Goal: Task Accomplishment & Management: Manage account settings

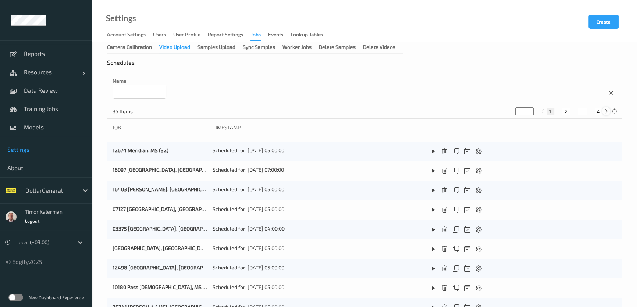
click at [604, 112] on icon at bounding box center [607, 112] width 6 height 6
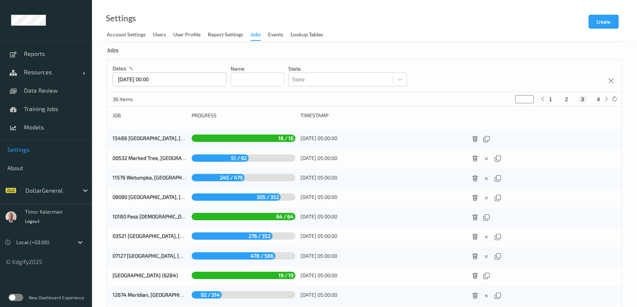
scroll to position [100, 0]
click at [170, 86] on div "dates 05/10/2025 00:00 Name State State" at bounding box center [364, 75] width 514 height 32
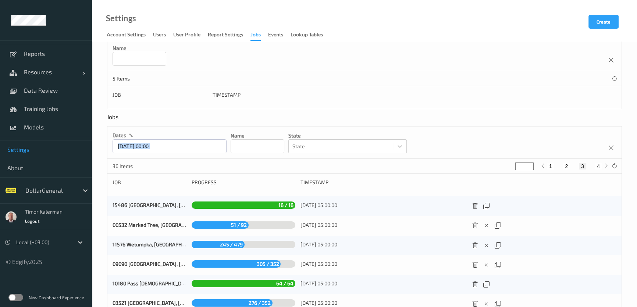
scroll to position [0, 0]
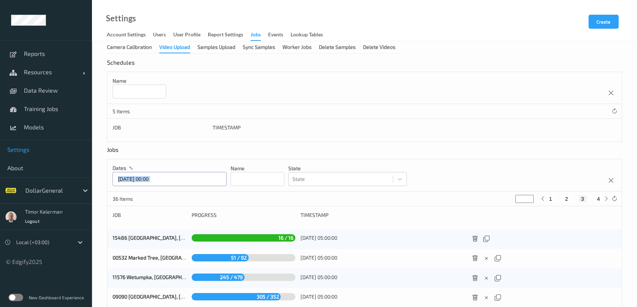
click at [161, 184] on input "05/10/2025 00:00" at bounding box center [170, 179] width 114 height 14
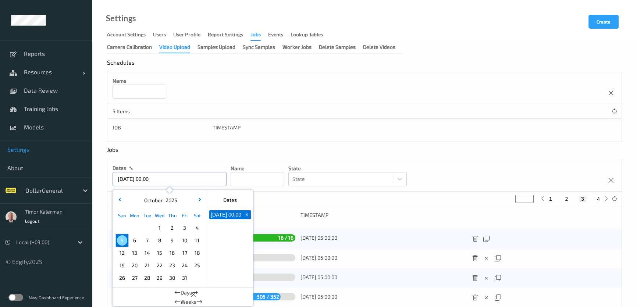
click at [161, 184] on input "05/10/2025 00:00" at bounding box center [170, 179] width 114 height 14
click at [128, 87] on input at bounding box center [140, 92] width 54 height 14
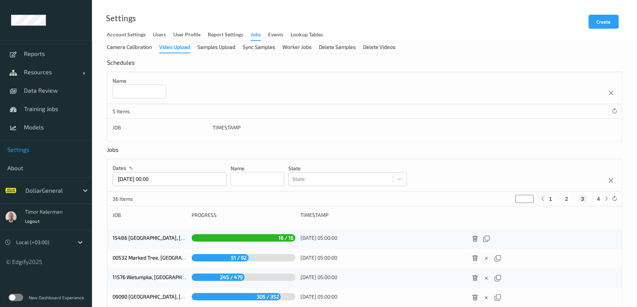
scroll to position [2, 0]
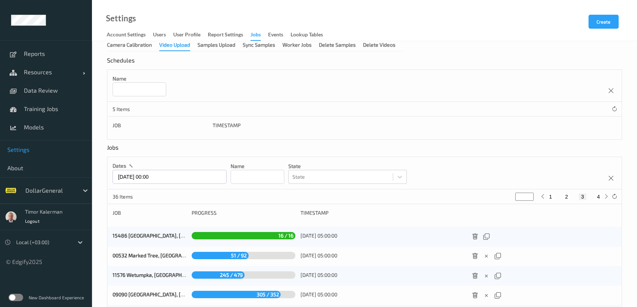
click at [621, 98] on div "Name" at bounding box center [364, 86] width 514 height 32
click at [616, 92] on div at bounding box center [610, 90] width 11 height 11
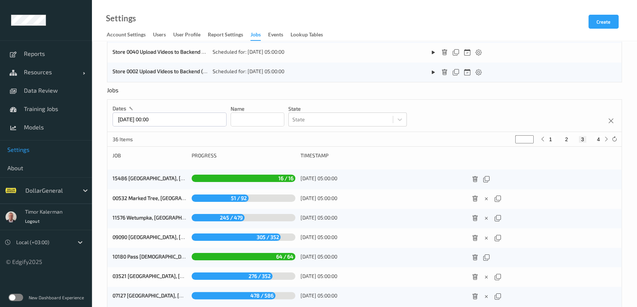
scroll to position [33, 0]
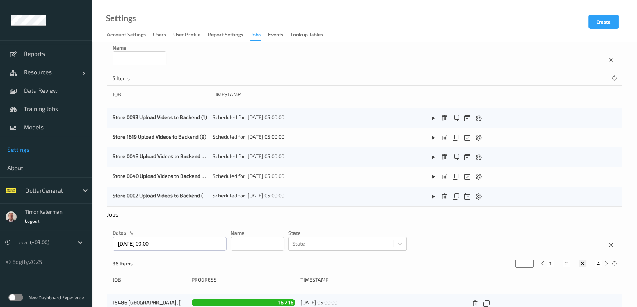
click at [65, 195] on div at bounding box center [50, 190] width 50 height 9
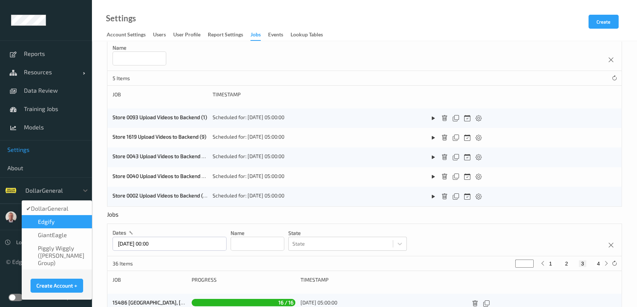
click at [63, 209] on span "DollarGeneral" at bounding box center [50, 208] width 38 height 7
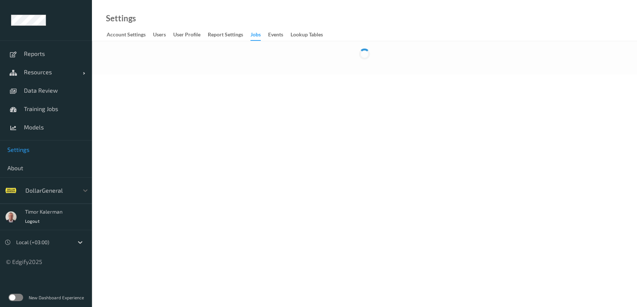
scroll to position [0, 0]
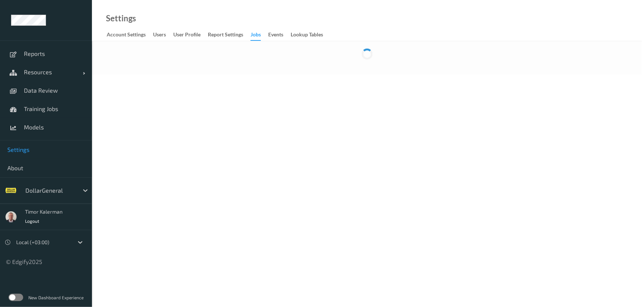
click at [256, 33] on div "Jobs" at bounding box center [255, 36] width 10 height 10
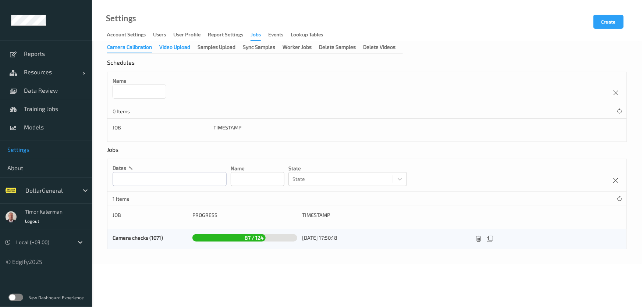
click at [174, 46] on div "Video Upload" at bounding box center [174, 47] width 31 height 9
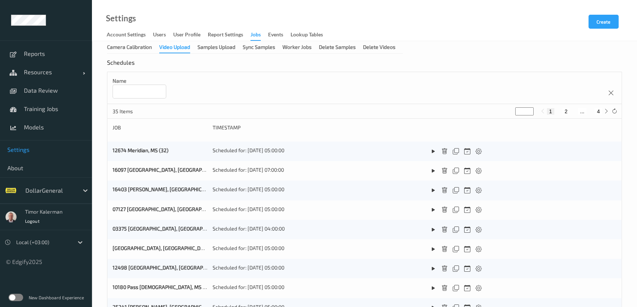
click at [146, 95] on input at bounding box center [140, 92] width 54 height 14
paste input "*****"
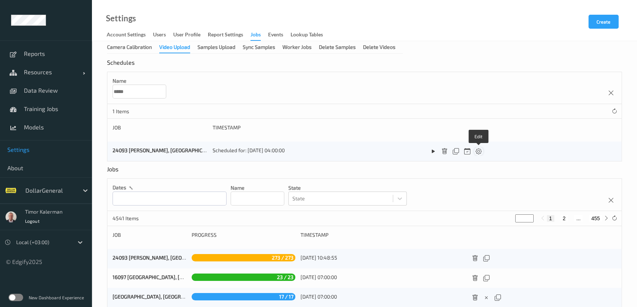
type input "*****"
click at [477, 152] on icon at bounding box center [479, 151] width 6 height 7
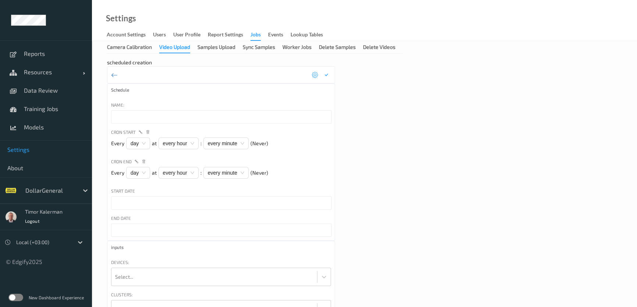
type input "24093 [PERSON_NAME], [GEOGRAPHIC_DATA]"
type input "[DATE] 10:00 AM"
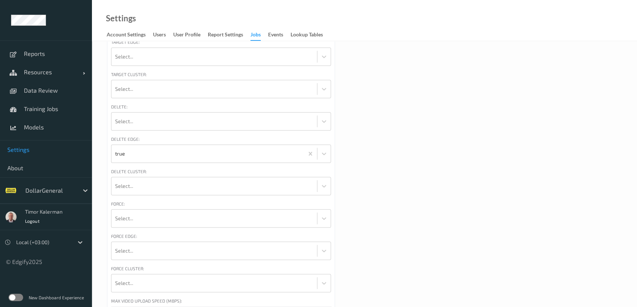
scroll to position [448, 0]
click at [178, 284] on div "inputs Devices: Select... Clusters: Select... Sites: 24093 [PERSON_NAME], [GEOG…" at bounding box center [221, 41] width 228 height 497
click at [182, 280] on input "*" at bounding box center [221, 279] width 221 height 13
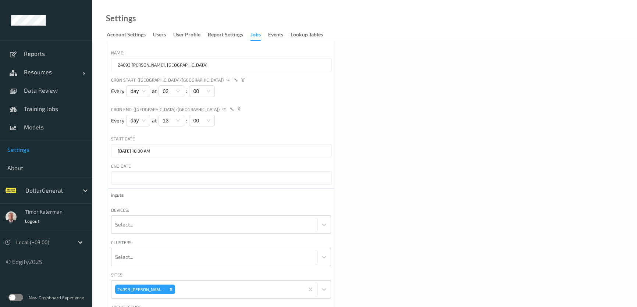
scroll to position [0, 0]
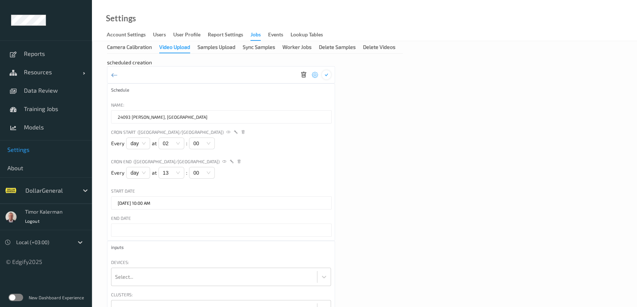
click at [329, 78] on div at bounding box center [326, 74] width 9 height 9
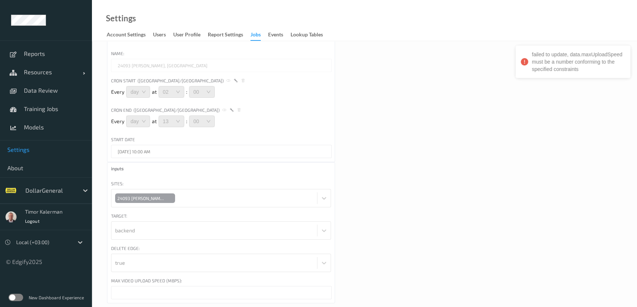
scroll to position [66, 0]
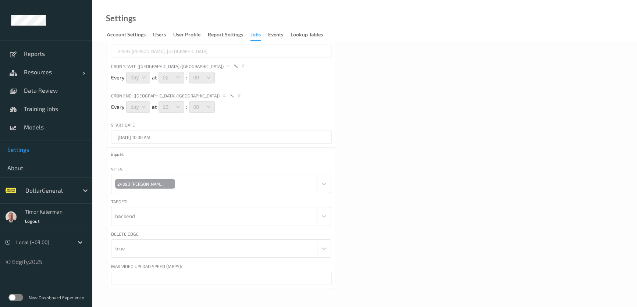
click at [232, 271] on div "Max Video Upload Speed (Mbps):" at bounding box center [221, 267] width 220 height 9
click at [232, 273] on input "*" at bounding box center [221, 278] width 221 height 13
click at [466, 162] on div "scheduled creation Schedule Name: 24093 [PERSON_NAME], [GEOGRAPHIC_DATA] Cron S…" at bounding box center [364, 141] width 515 height 296
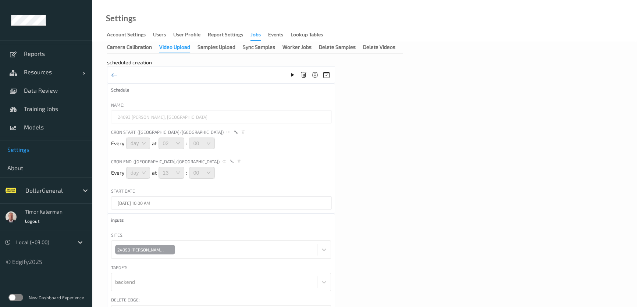
scroll to position [0, 0]
click at [313, 77] on icon at bounding box center [315, 75] width 6 height 7
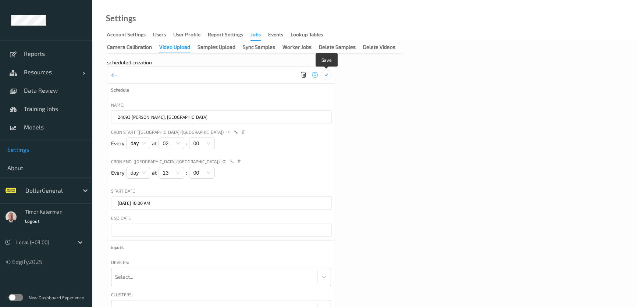
click at [329, 77] on icon at bounding box center [326, 75] width 6 height 7
type input "*"
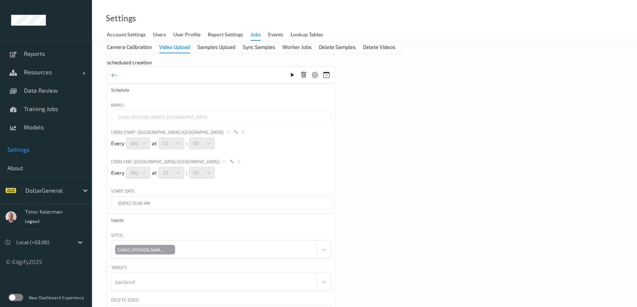
click at [177, 45] on div "Video Upload" at bounding box center [174, 48] width 31 height 10
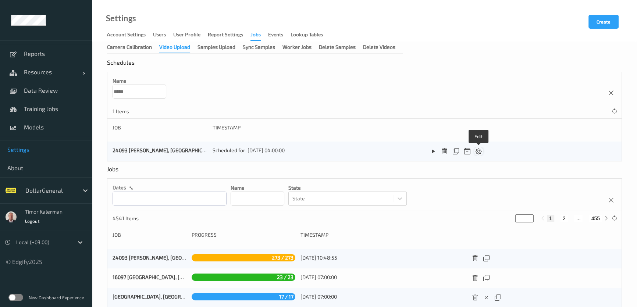
click at [481, 151] on icon at bounding box center [479, 151] width 6 height 7
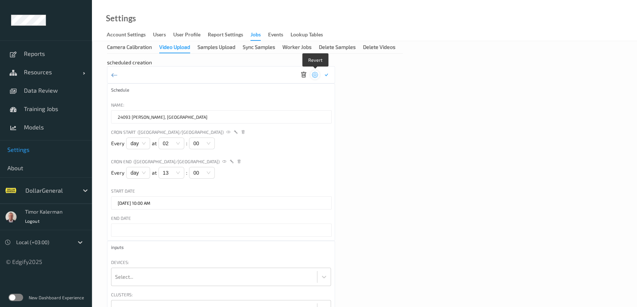
click at [313, 75] on icon at bounding box center [315, 75] width 6 height 7
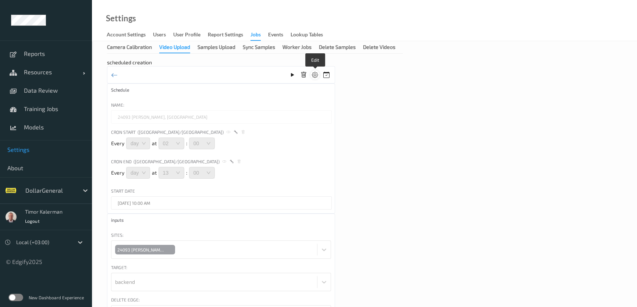
click at [316, 75] on icon at bounding box center [315, 75] width 6 height 7
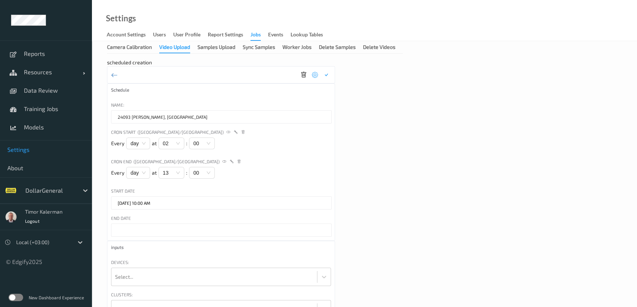
scroll to position [448, 0]
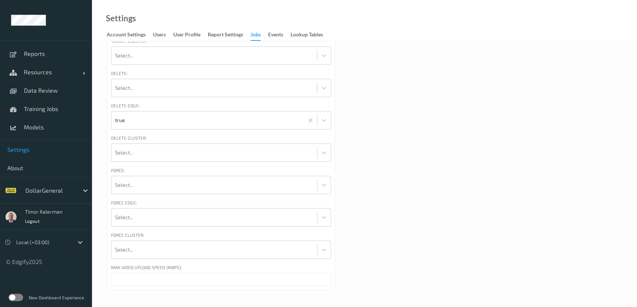
click at [215, 288] on div "inputs Devices: Select... Clusters: Select... Sites: 24093 [PERSON_NAME], [GEOG…" at bounding box center [221, 41] width 228 height 497
click at [223, 280] on input "*" at bounding box center [221, 279] width 221 height 13
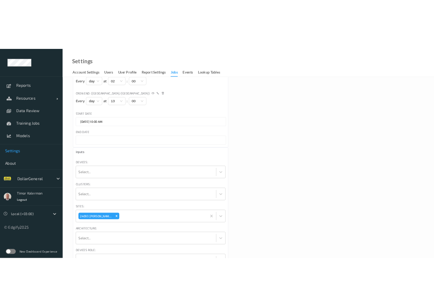
scroll to position [13, 0]
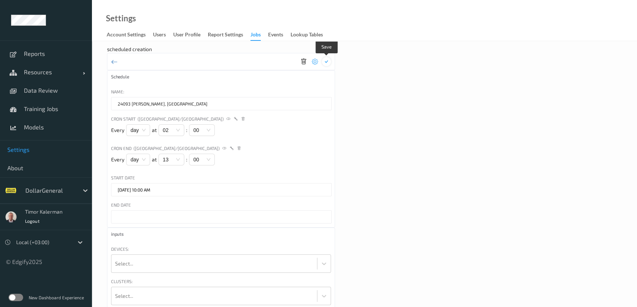
click at [323, 59] on icon at bounding box center [326, 61] width 6 height 7
type input "*"
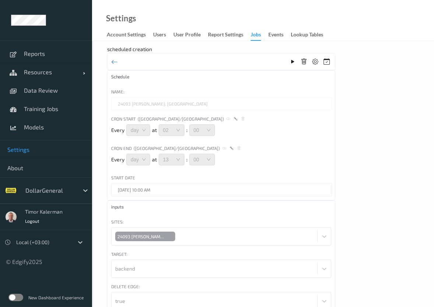
click at [11, 294] on label at bounding box center [15, 297] width 15 height 7
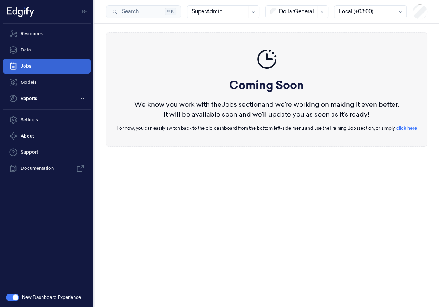
click at [34, 68] on link "Jobs" at bounding box center [47, 66] width 88 height 15
click at [34, 67] on link "Jobs" at bounding box center [47, 66] width 88 height 15
click at [19, 293] on div "New Dashboard Experience" at bounding box center [46, 297] width 93 height 19
click at [17, 295] on button "button" at bounding box center [12, 297] width 13 height 7
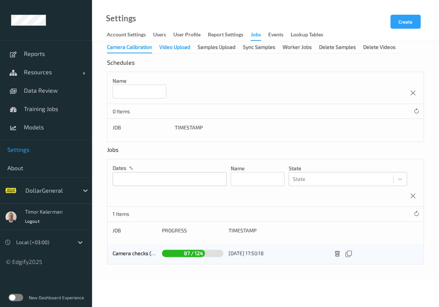
click at [174, 44] on div "Video Upload" at bounding box center [174, 47] width 31 height 9
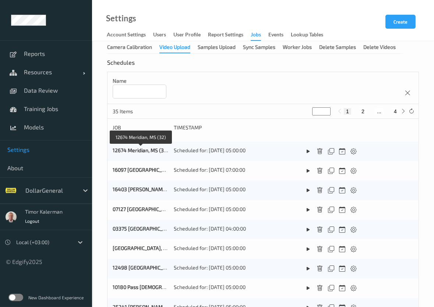
click at [143, 149] on link "12674 Meridian, MS (32)" at bounding box center [141, 150] width 56 height 6
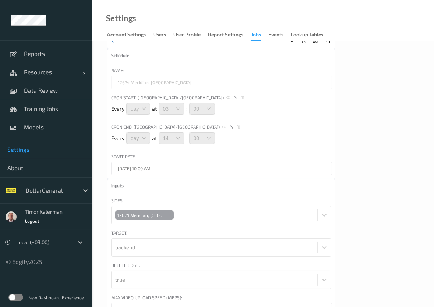
scroll to position [66, 0]
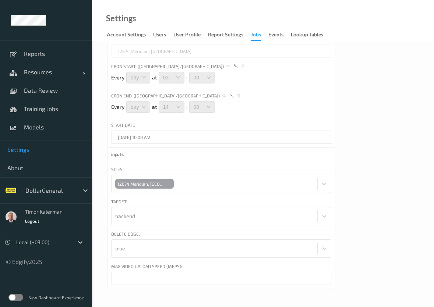
drag, startPoint x: 141, startPoint y: 274, endPoint x: 95, endPoint y: 272, distance: 46.0
click at [95, 272] on div "Camera Calibration Video Upload Samples Upload Sync Samples Worker Jobs Delete …" at bounding box center [263, 141] width 342 height 332
click at [22, 149] on span "Settings" at bounding box center [45, 149] width 77 height 7
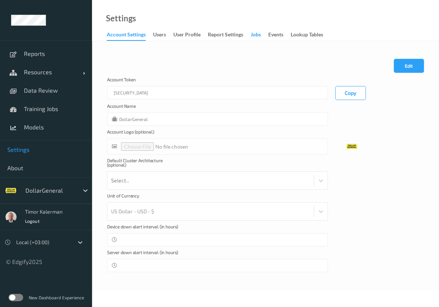
click at [252, 35] on div "Jobs" at bounding box center [255, 35] width 10 height 9
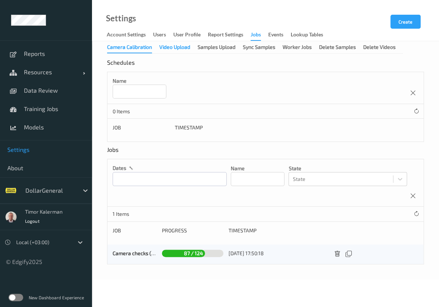
click at [184, 46] on div "Video Upload" at bounding box center [174, 47] width 31 height 9
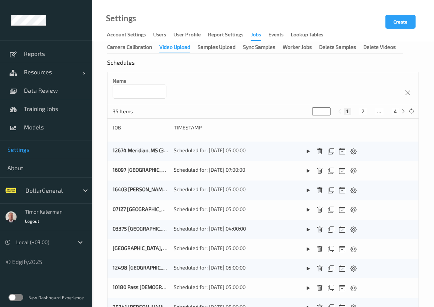
click at [159, 90] on input at bounding box center [140, 92] width 54 height 14
type input "*****"
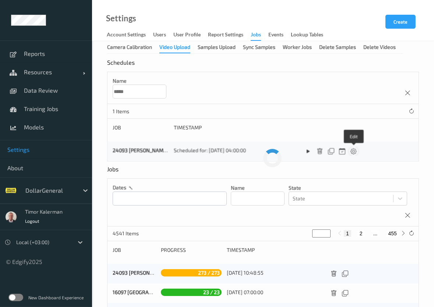
click at [356, 151] on icon at bounding box center [353, 151] width 6 height 7
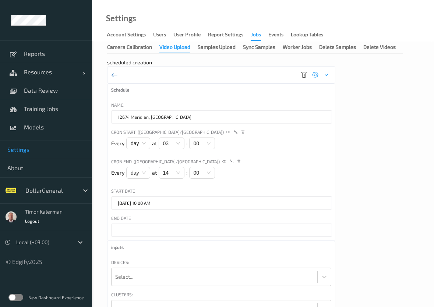
type input "24093 [PERSON_NAME], [GEOGRAPHIC_DATA]"
type input "*"
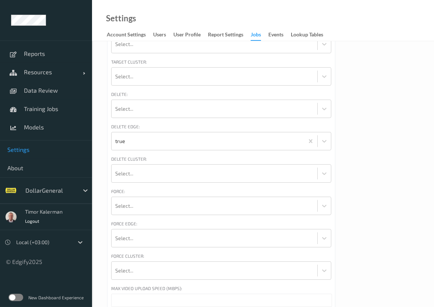
scroll to position [434, 0]
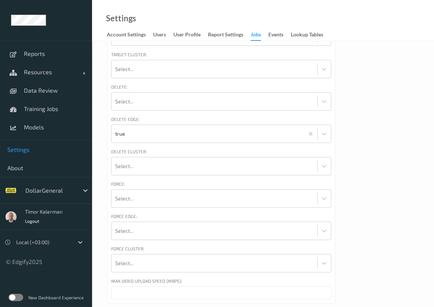
click at [148, 294] on input "*" at bounding box center [221, 293] width 221 height 13
click at [327, 290] on input "***" at bounding box center [221, 293] width 221 height 13
click at [327, 296] on input "***" at bounding box center [221, 293] width 221 height 13
click at [327, 293] on input "***" at bounding box center [221, 293] width 221 height 13
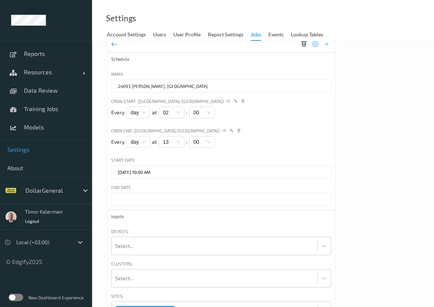
scroll to position [0, 0]
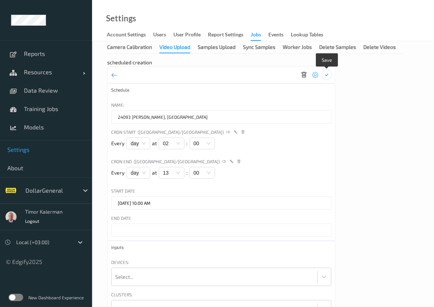
click at [326, 74] on icon at bounding box center [326, 75] width 6 height 7
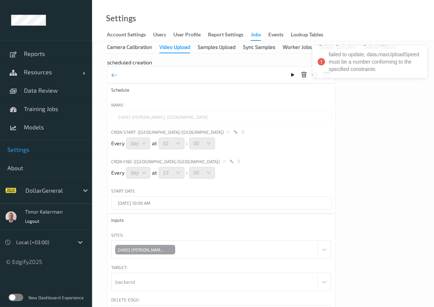
click at [355, 65] on div "failed to update, data.maxUploadSpeed must be a number conforming to the specif…" at bounding box center [374, 62] width 93 height 22
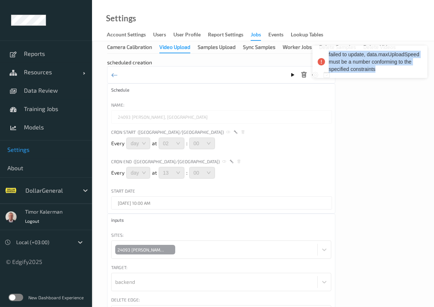
click at [355, 65] on div "failed to update, data.maxUploadSpeed must be a number conforming to the specif…" at bounding box center [374, 62] width 93 height 22
copy div "failed to update, data.maxUploadSpeed must be a number conforming to the specif…"
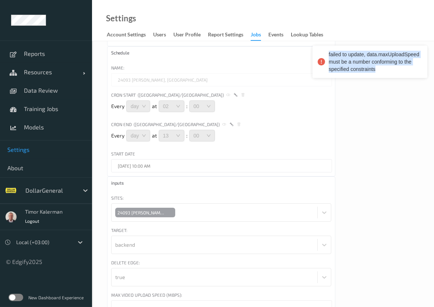
scroll to position [66, 0]
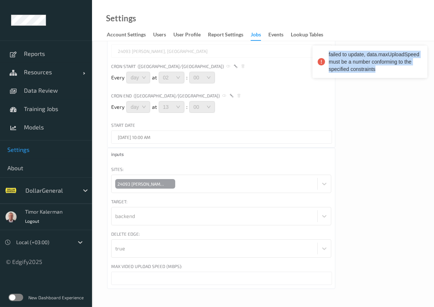
click at [157, 278] on input "*" at bounding box center [221, 278] width 221 height 13
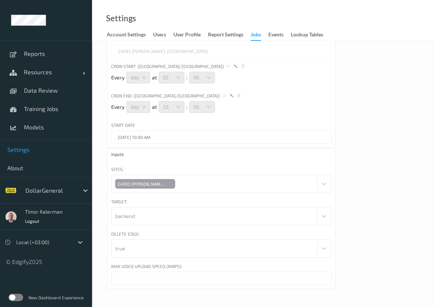
type input "***"
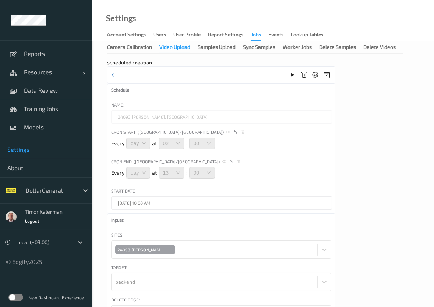
click at [118, 74] on div at bounding box center [221, 74] width 228 height 17
click at [114, 76] on icon at bounding box center [114, 75] width 7 height 8
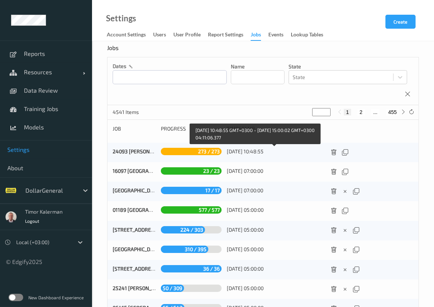
scroll to position [11, 0]
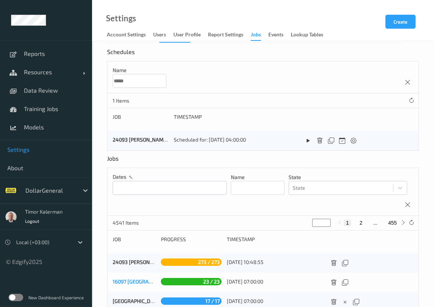
click at [127, 285] on link "16097 [GEOGRAPHIC_DATA], [GEOGRAPHIC_DATA] (6290)" at bounding box center [178, 281] width 130 height 6
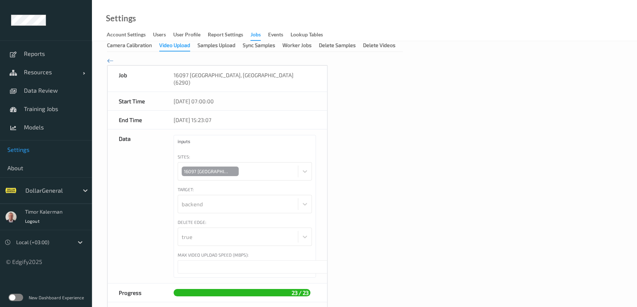
scroll to position [134, 0]
